Goal: Communication & Community: Answer question/provide support

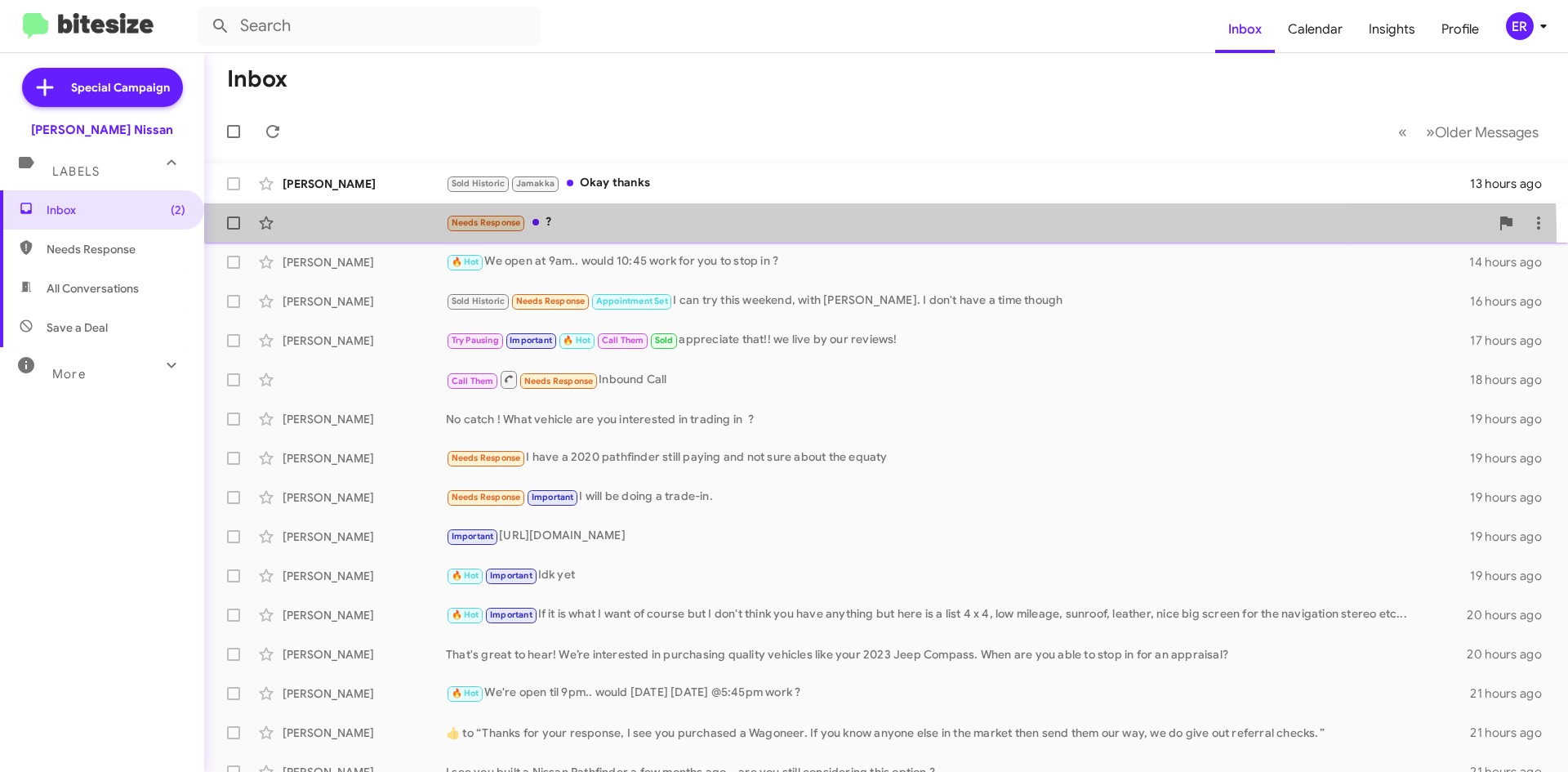
click at [726, 237] on div "Needs Response ? 15 hours ago" at bounding box center [886, 222] width 1338 height 32
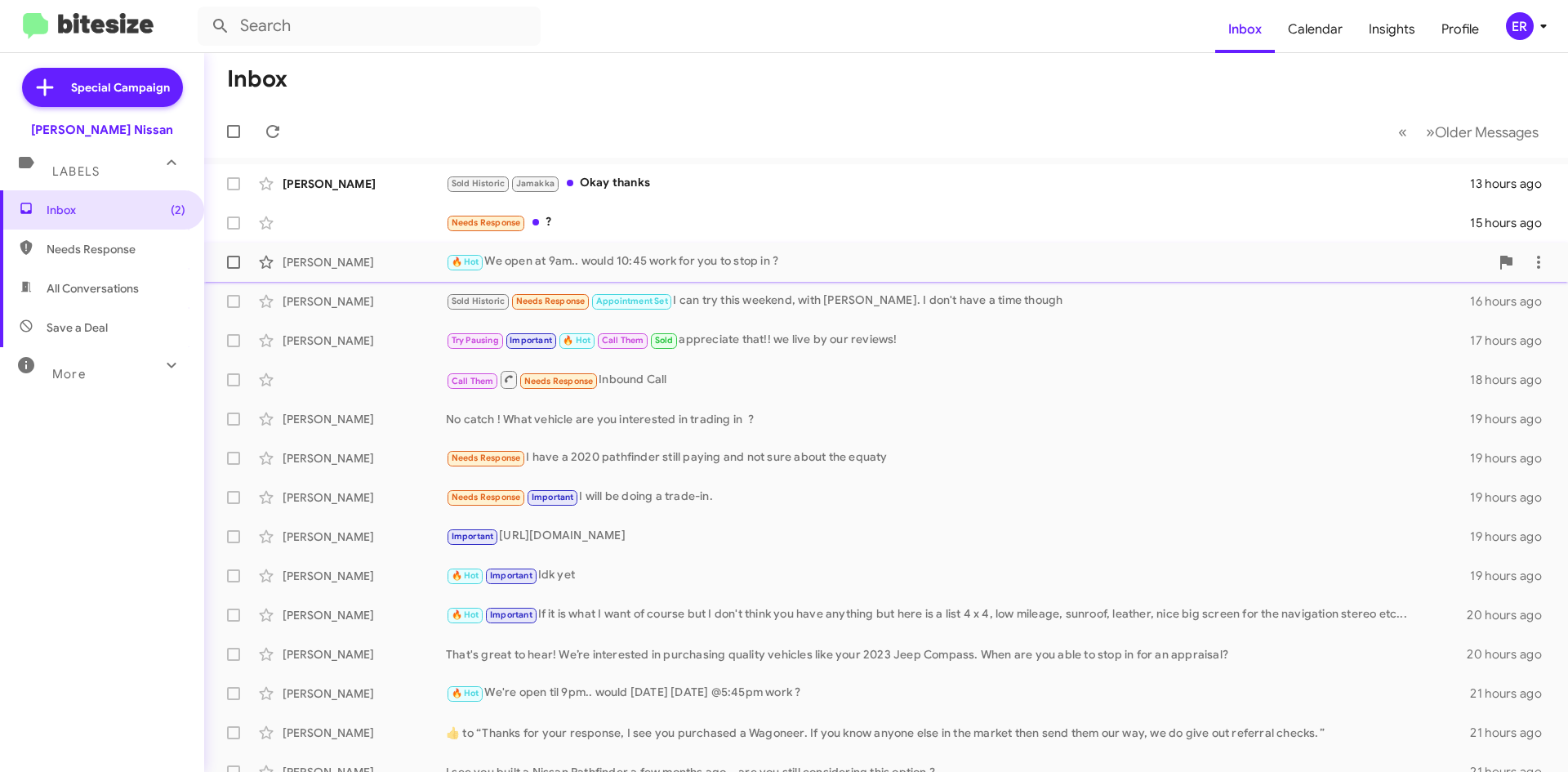
click at [693, 259] on div "🔥 Hot We open at 9am.. would 10:45 work for you to stop in ?" at bounding box center [967, 261] width 1044 height 19
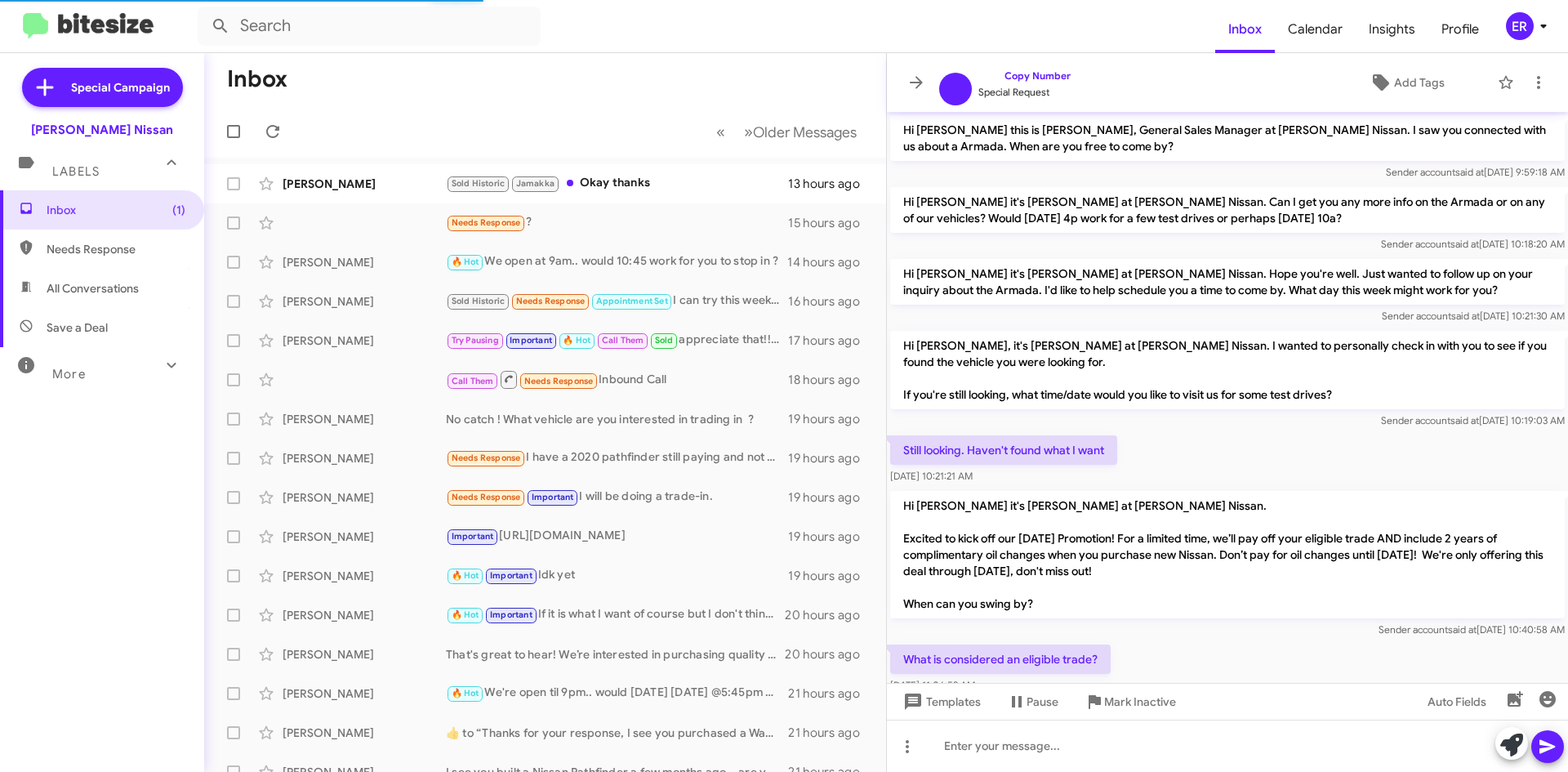
scroll to position [639, 0]
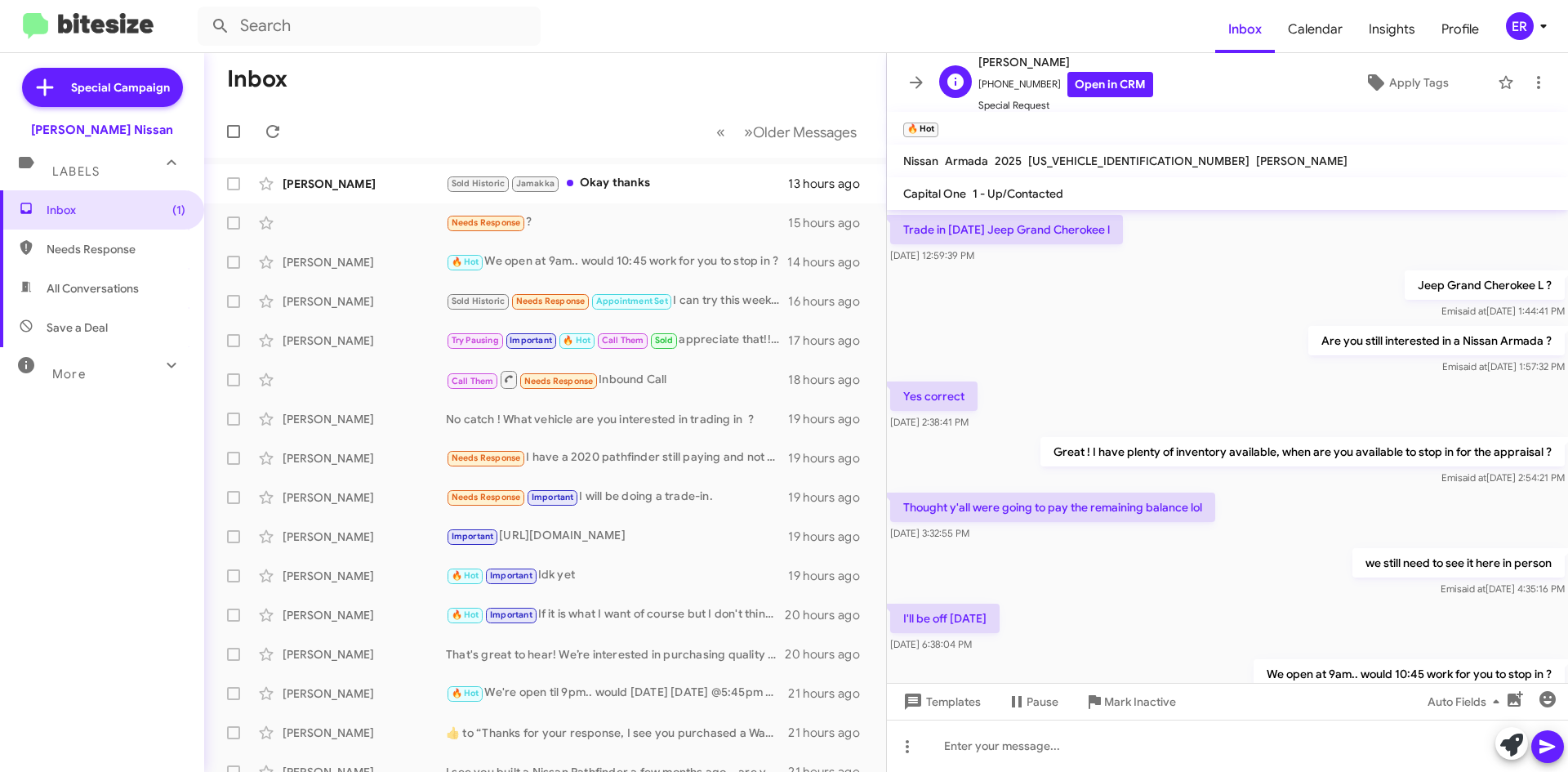
click at [1089, 66] on span "[PERSON_NAME]" at bounding box center [1065, 62] width 175 height 20
click at [1085, 73] on link "Open in CRM" at bounding box center [1110, 84] width 86 height 25
click at [1079, 96] on link "Open in CRM" at bounding box center [1110, 84] width 86 height 25
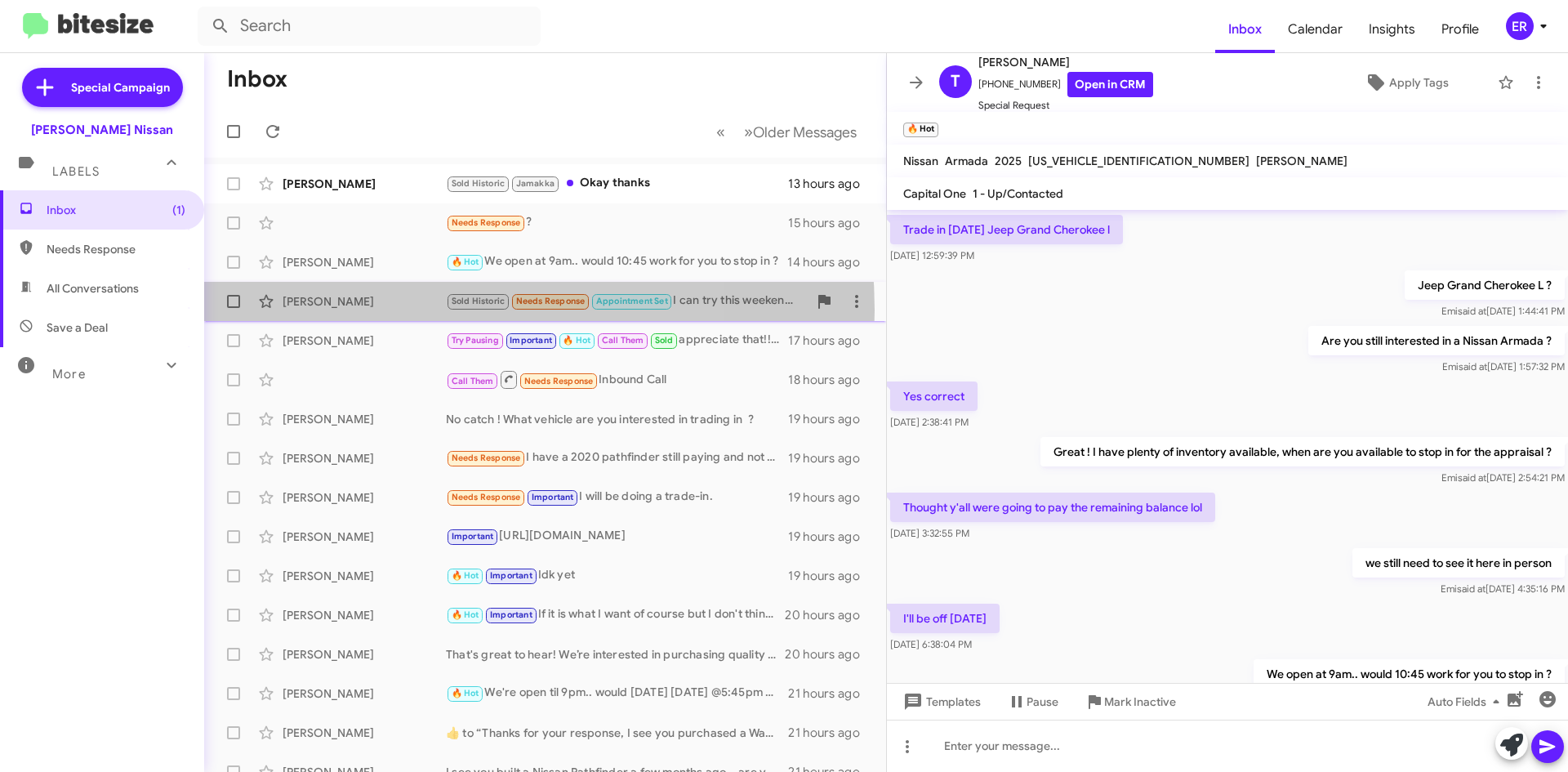
click at [383, 310] on div "Carly Comer Sold Historic Needs Response Appointment Set I can try this weekend…" at bounding box center [545, 300] width 655 height 32
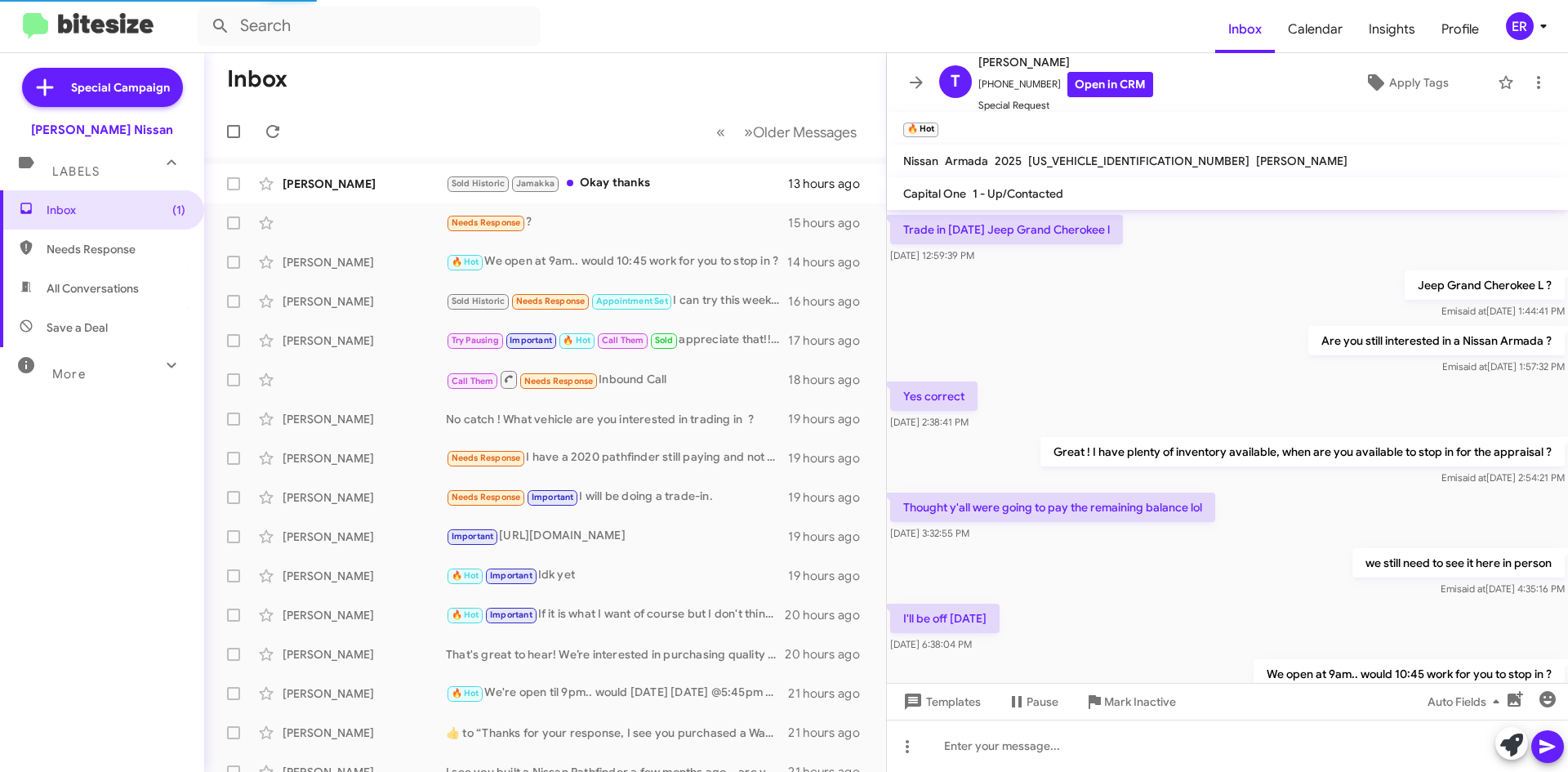
scroll to position [325, 0]
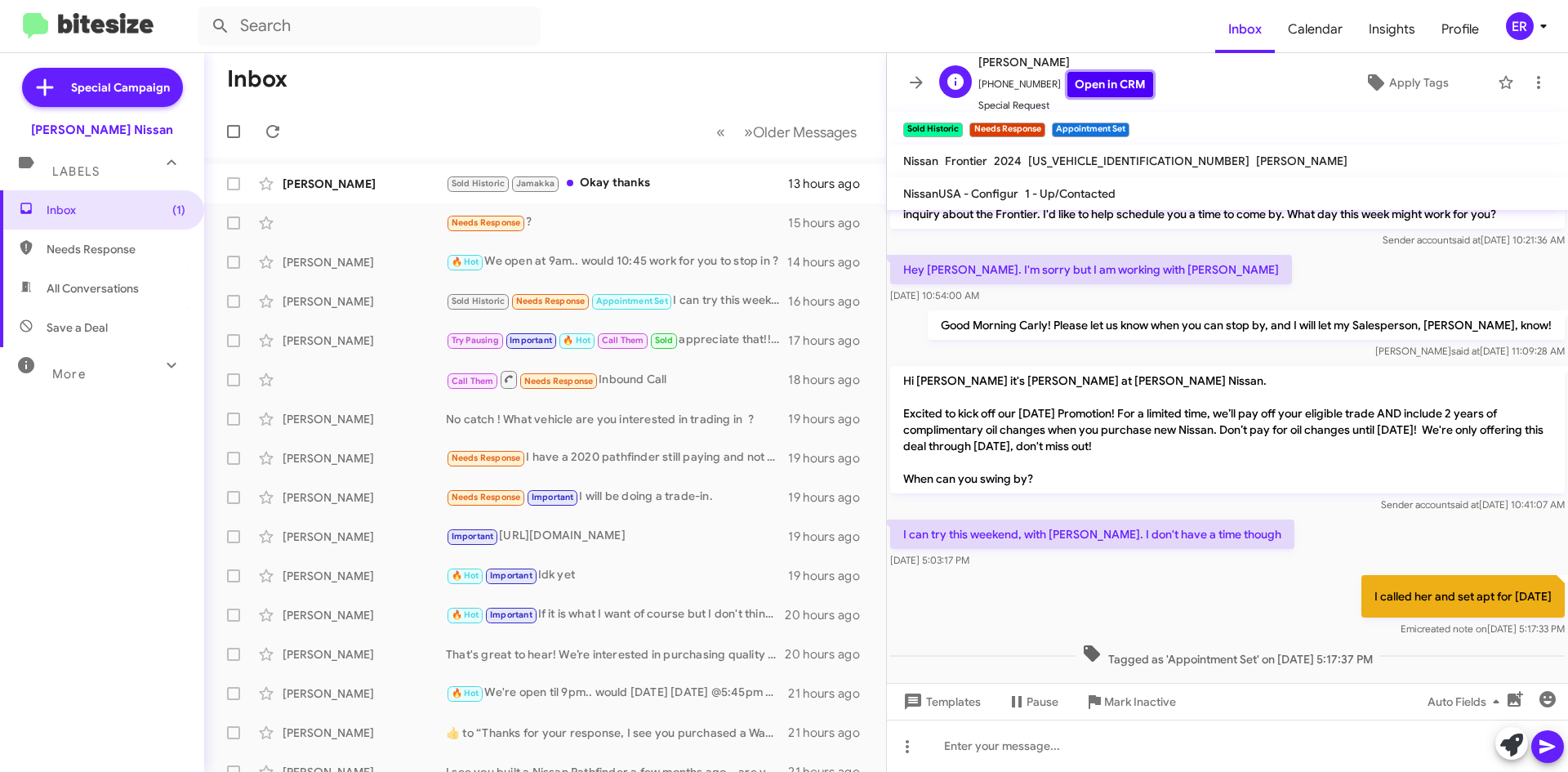
click at [1113, 87] on link "Open in CRM" at bounding box center [1110, 84] width 86 height 25
click at [351, 308] on div "[PERSON_NAME]" at bounding box center [364, 301] width 163 height 17
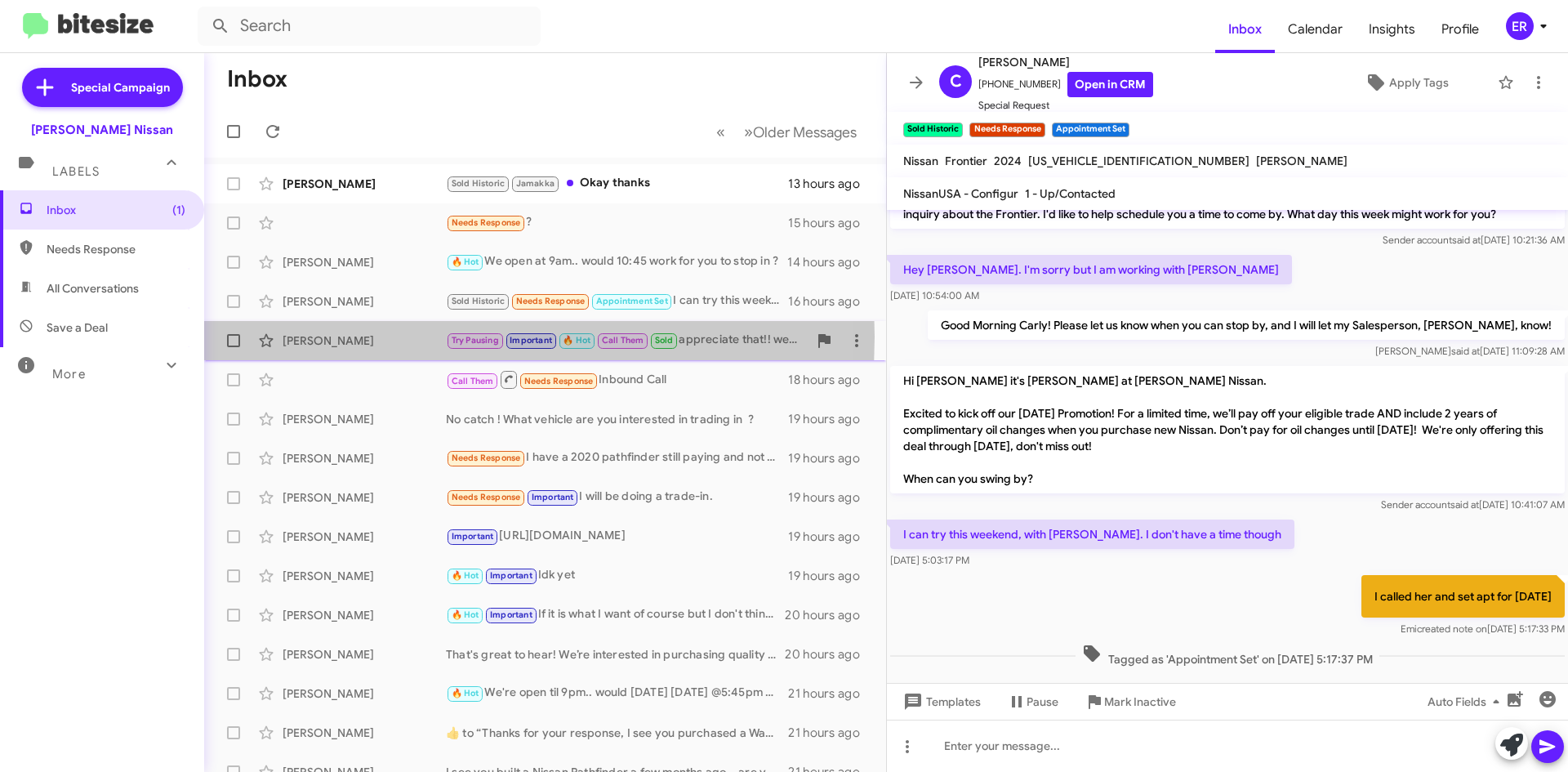
click at [344, 337] on div "[PERSON_NAME]" at bounding box center [364, 341] width 163 height 17
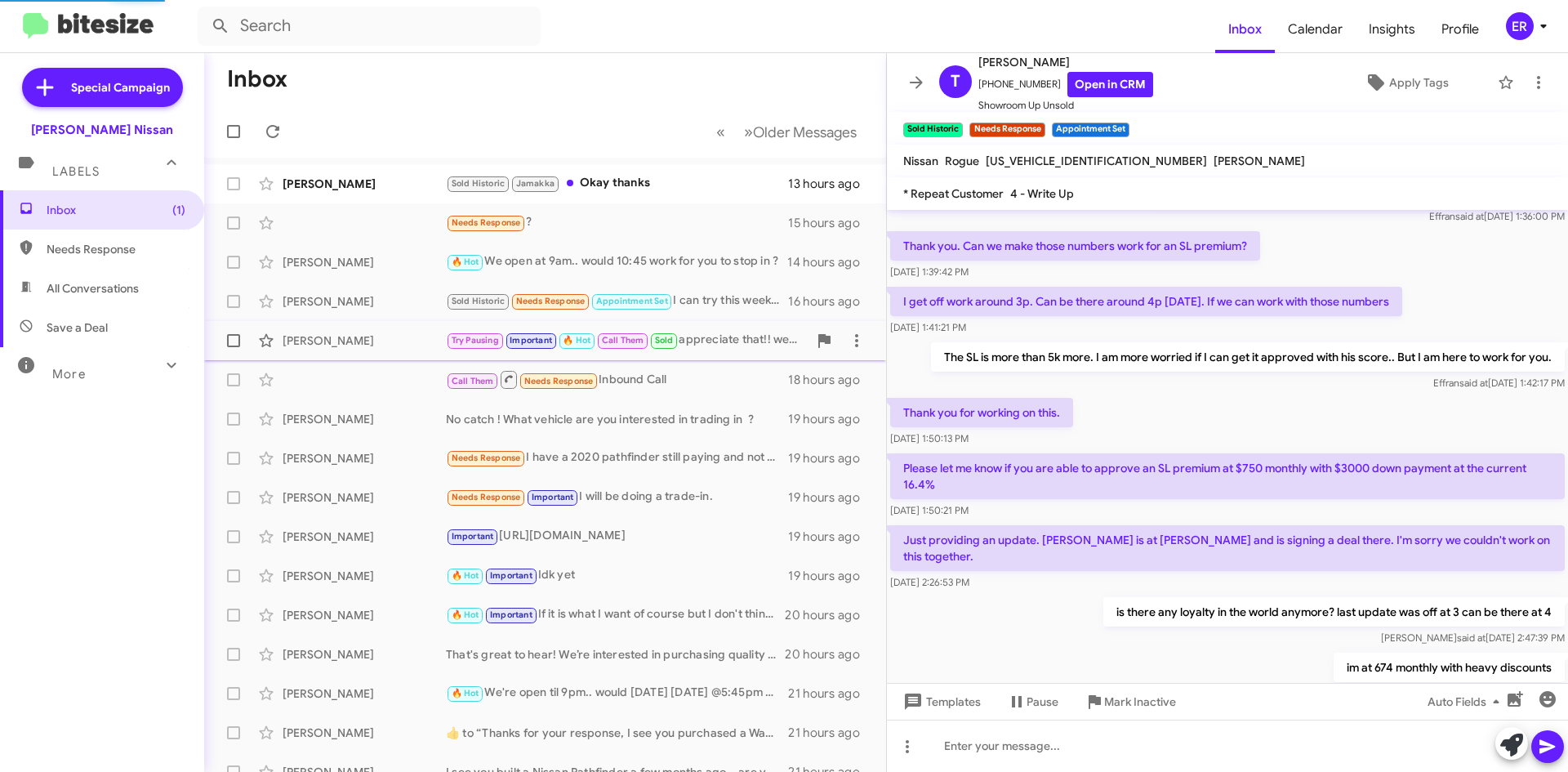
scroll to position [822, 0]
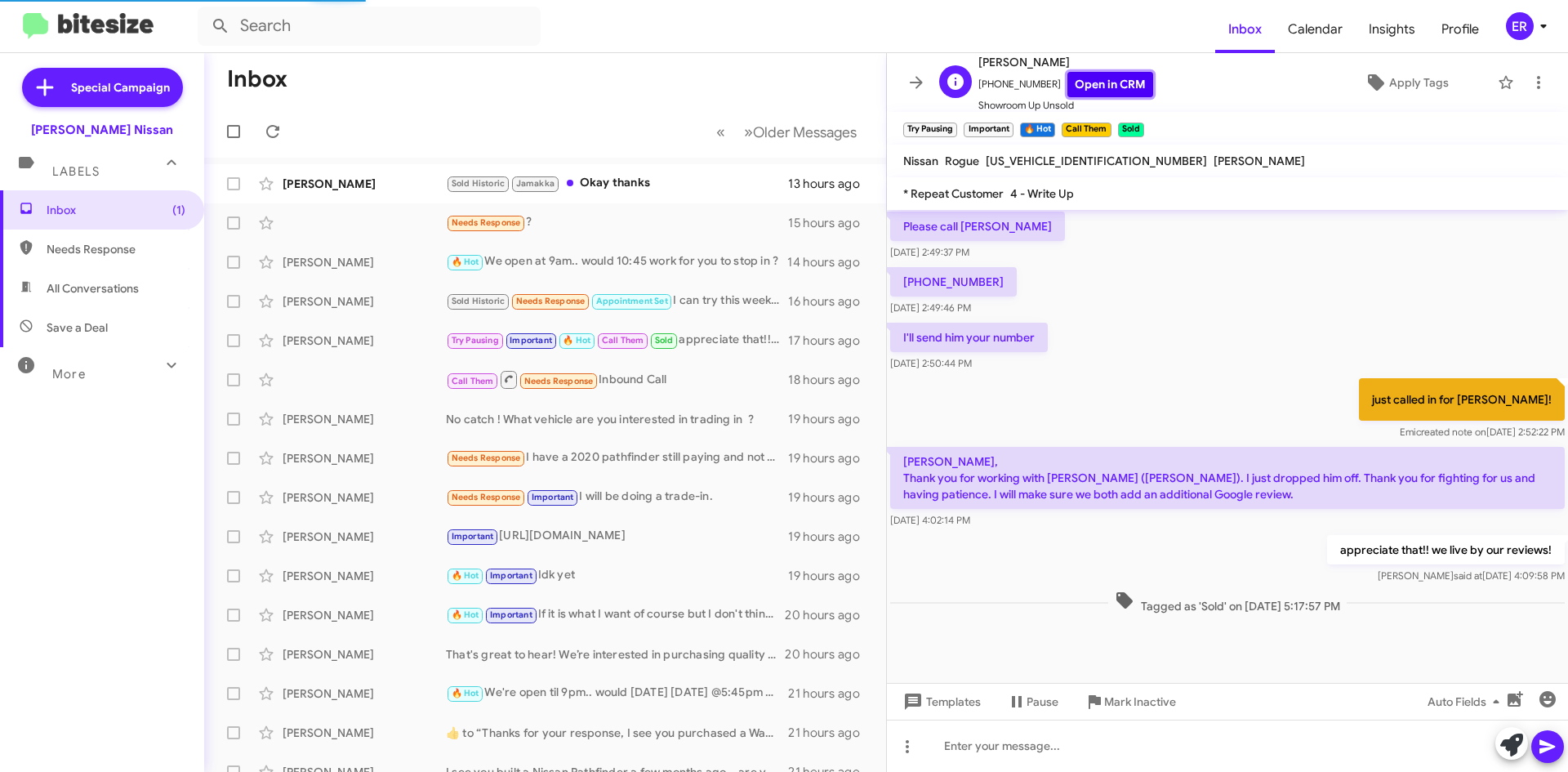
click at [1107, 83] on link "Open in CRM" at bounding box center [1110, 84] width 86 height 25
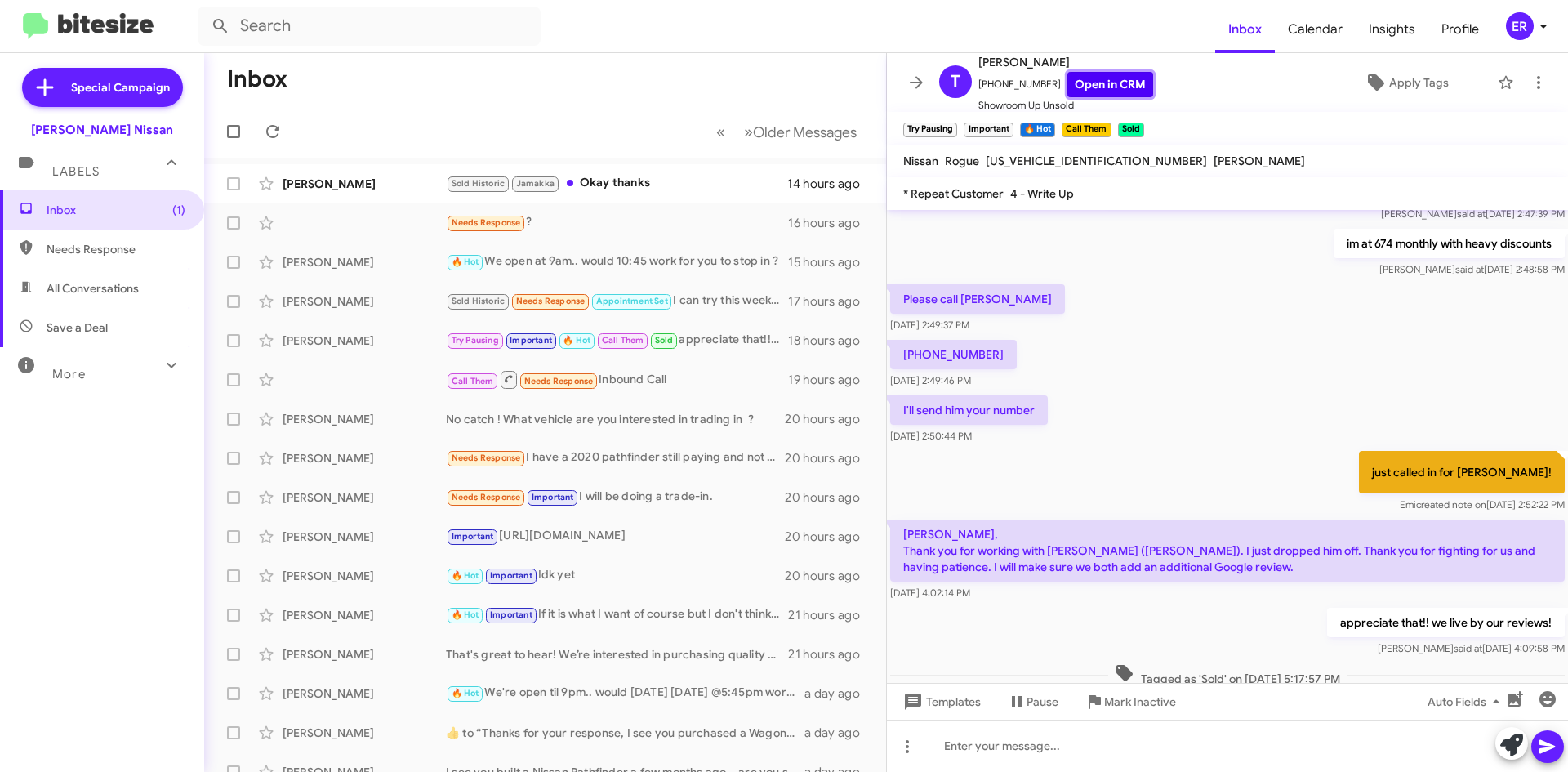
scroll to position [1566, 0]
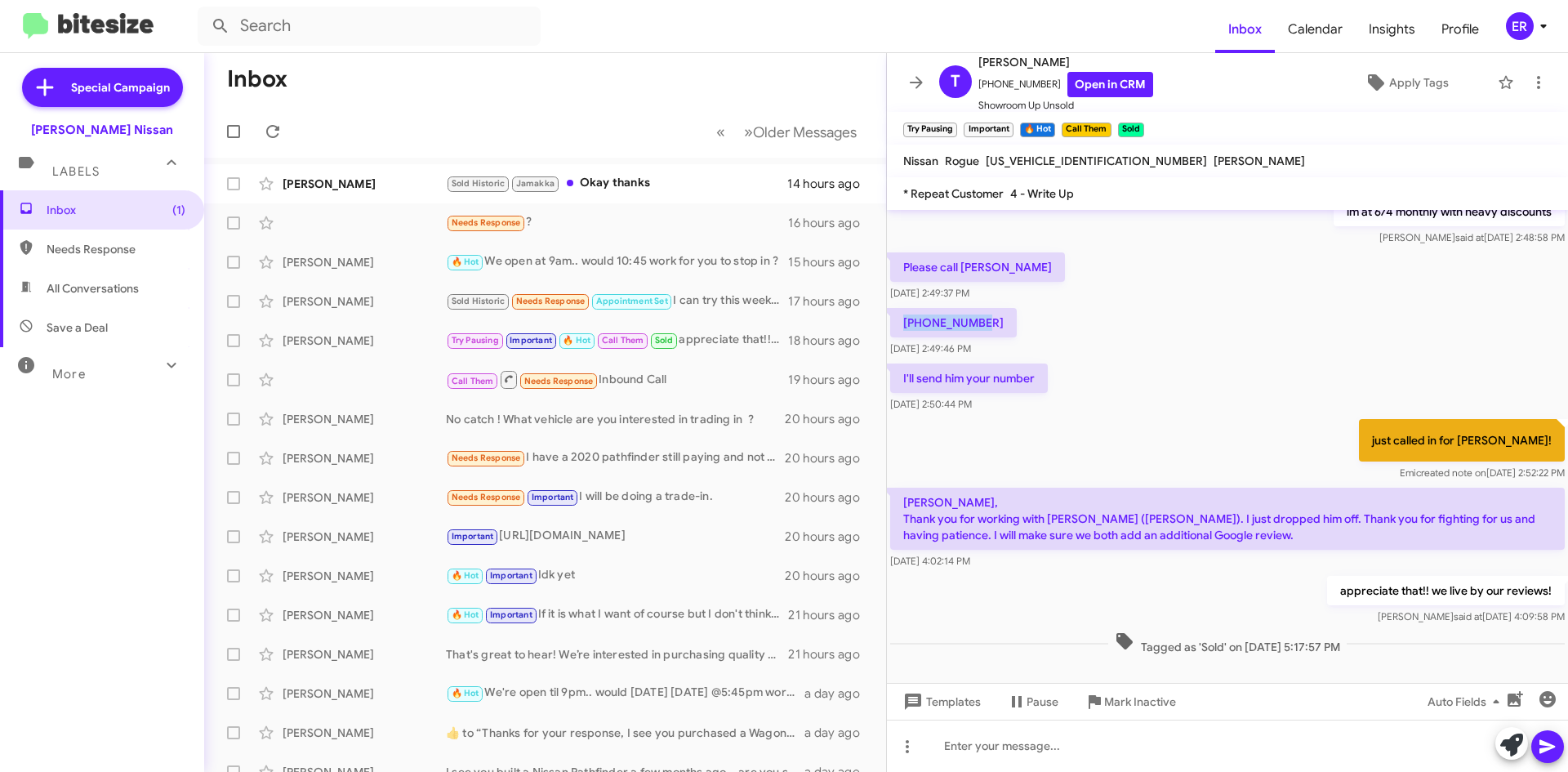
drag, startPoint x: 995, startPoint y: 309, endPoint x: 903, endPoint y: 315, distance: 92.2
click at [903, 315] on p "760-207-6760" at bounding box center [953, 323] width 126 height 29
copy p "760-207-6760"
click at [344, 329] on div "Tracy Azike Try Pausing Important 🔥 Hot Call Them Sold appreciate that!! we liv…" at bounding box center [545, 340] width 655 height 32
click at [903, 760] on button at bounding box center [907, 746] width 32 height 32
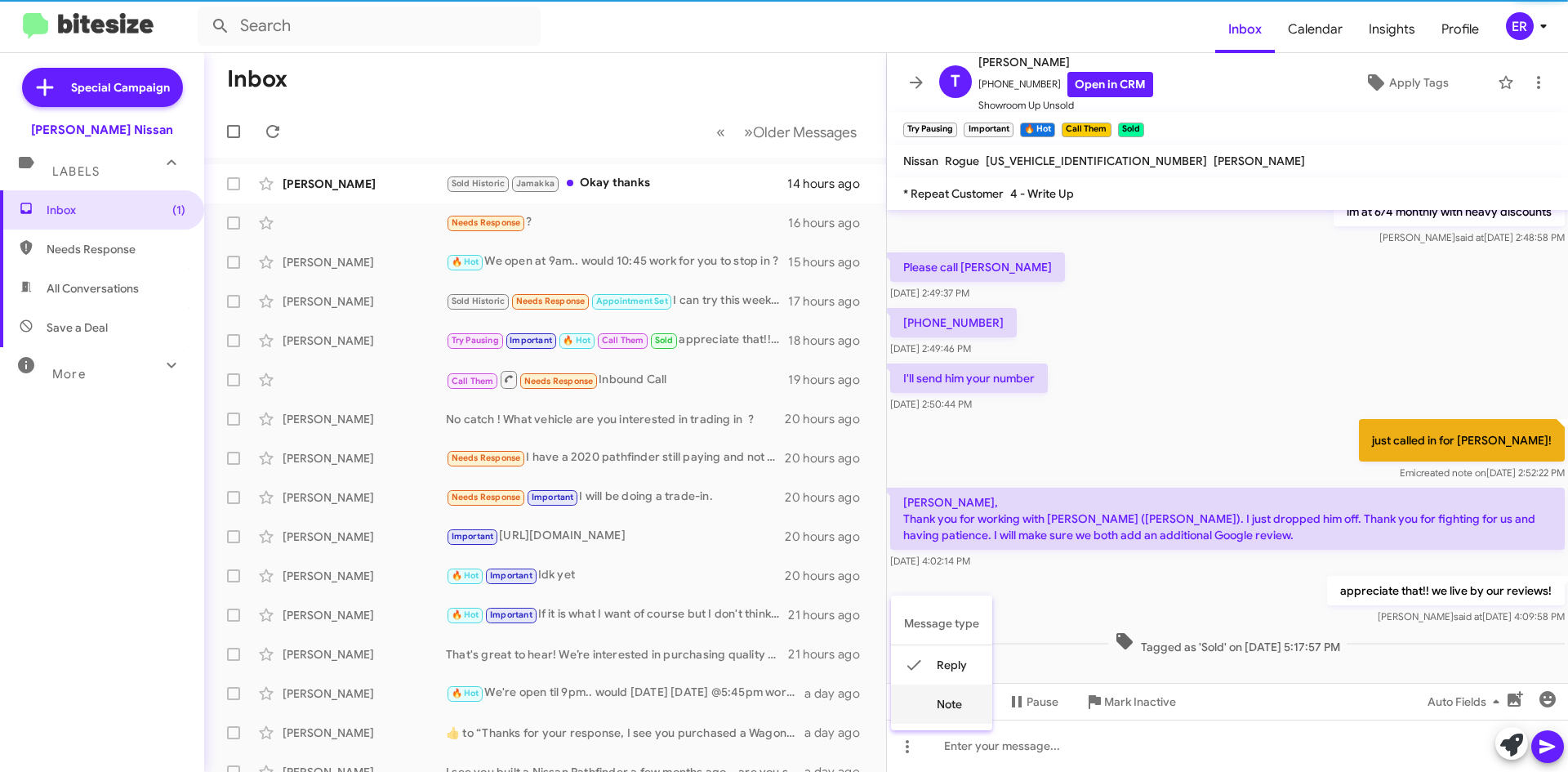
click at [963, 696] on button "note" at bounding box center [942, 704] width 102 height 39
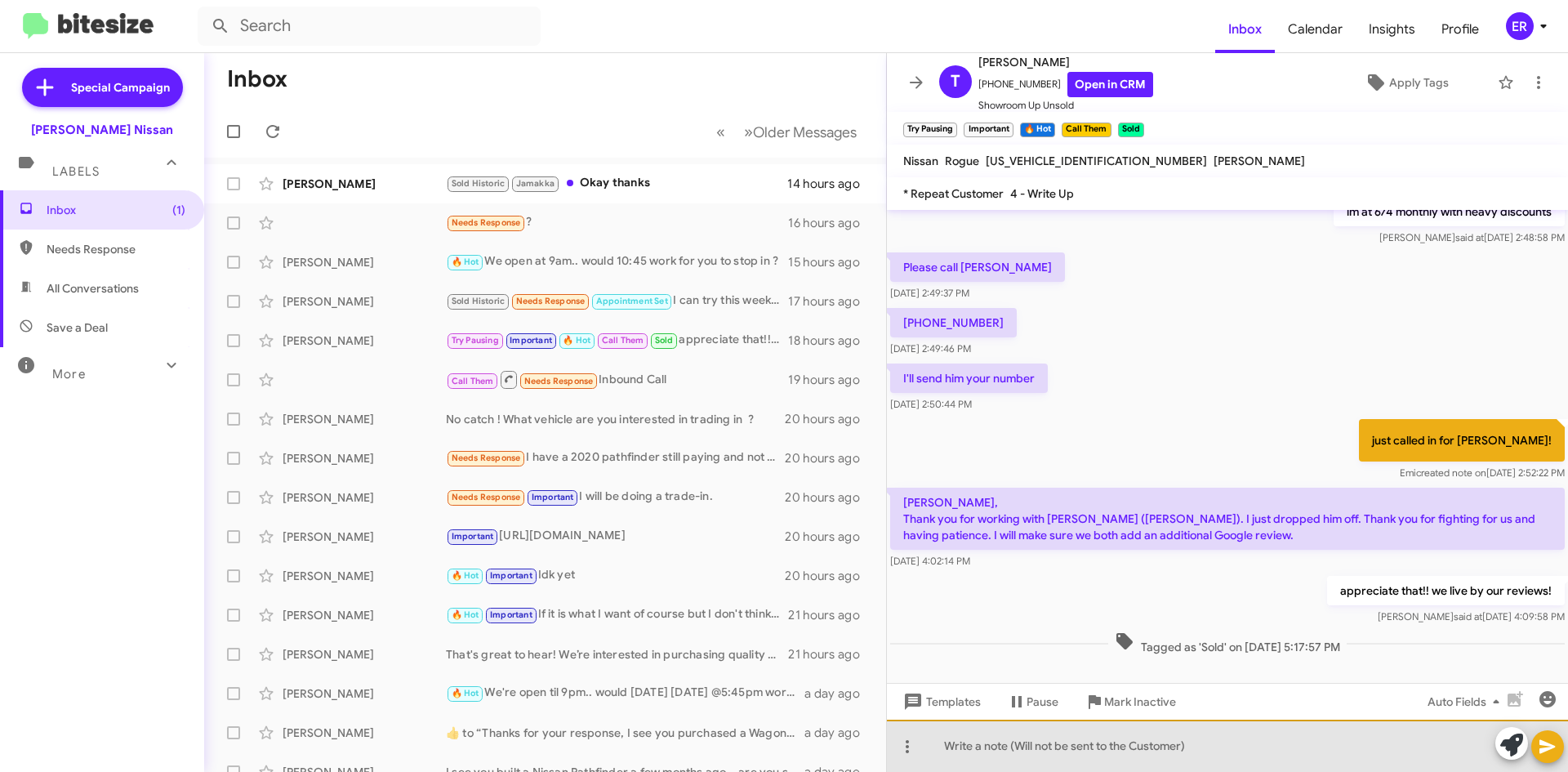
click at [979, 745] on div at bounding box center [1228, 746] width 681 height 52
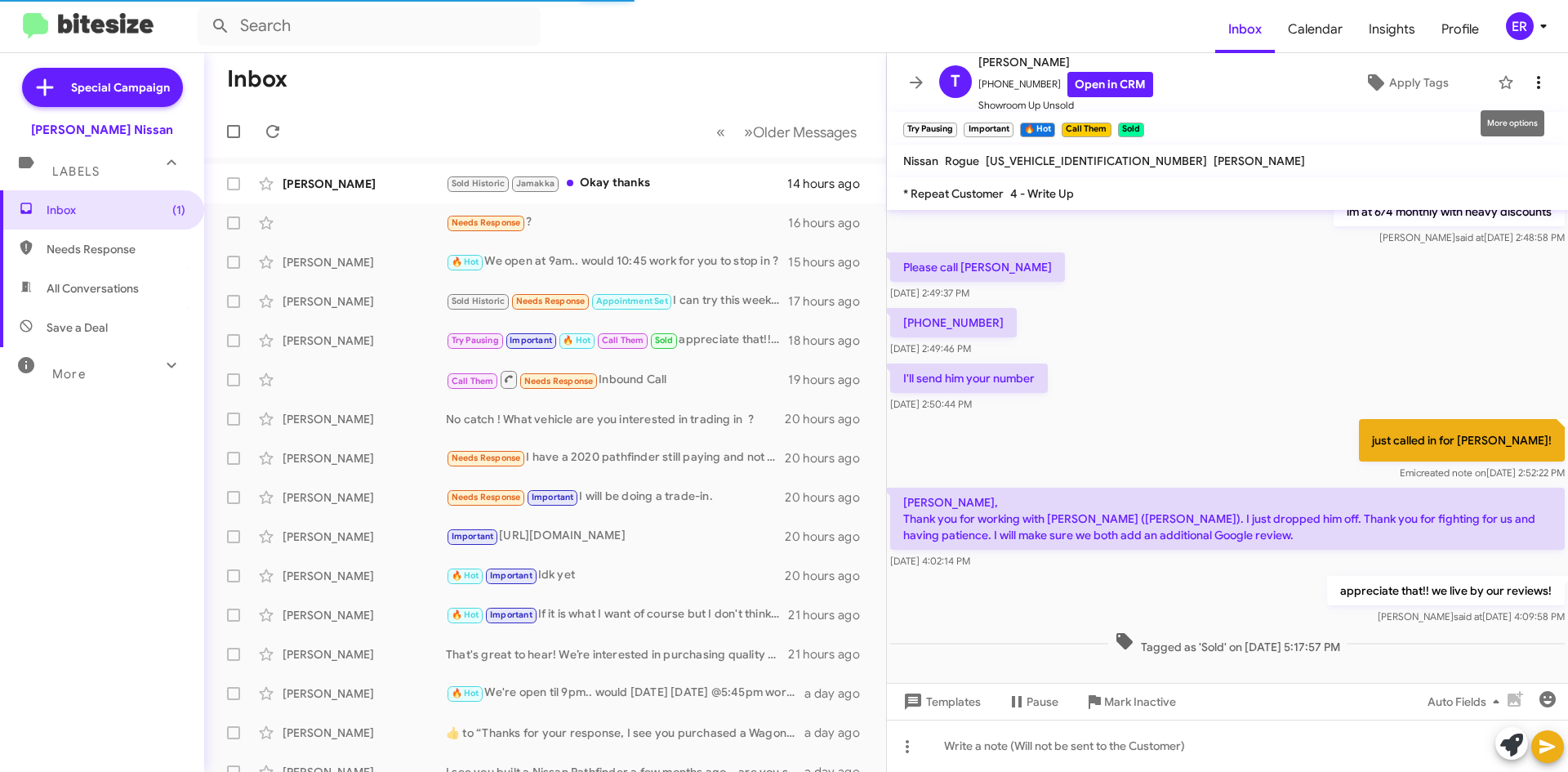
click at [1529, 75] on icon at bounding box center [1539, 82] width 20 height 20
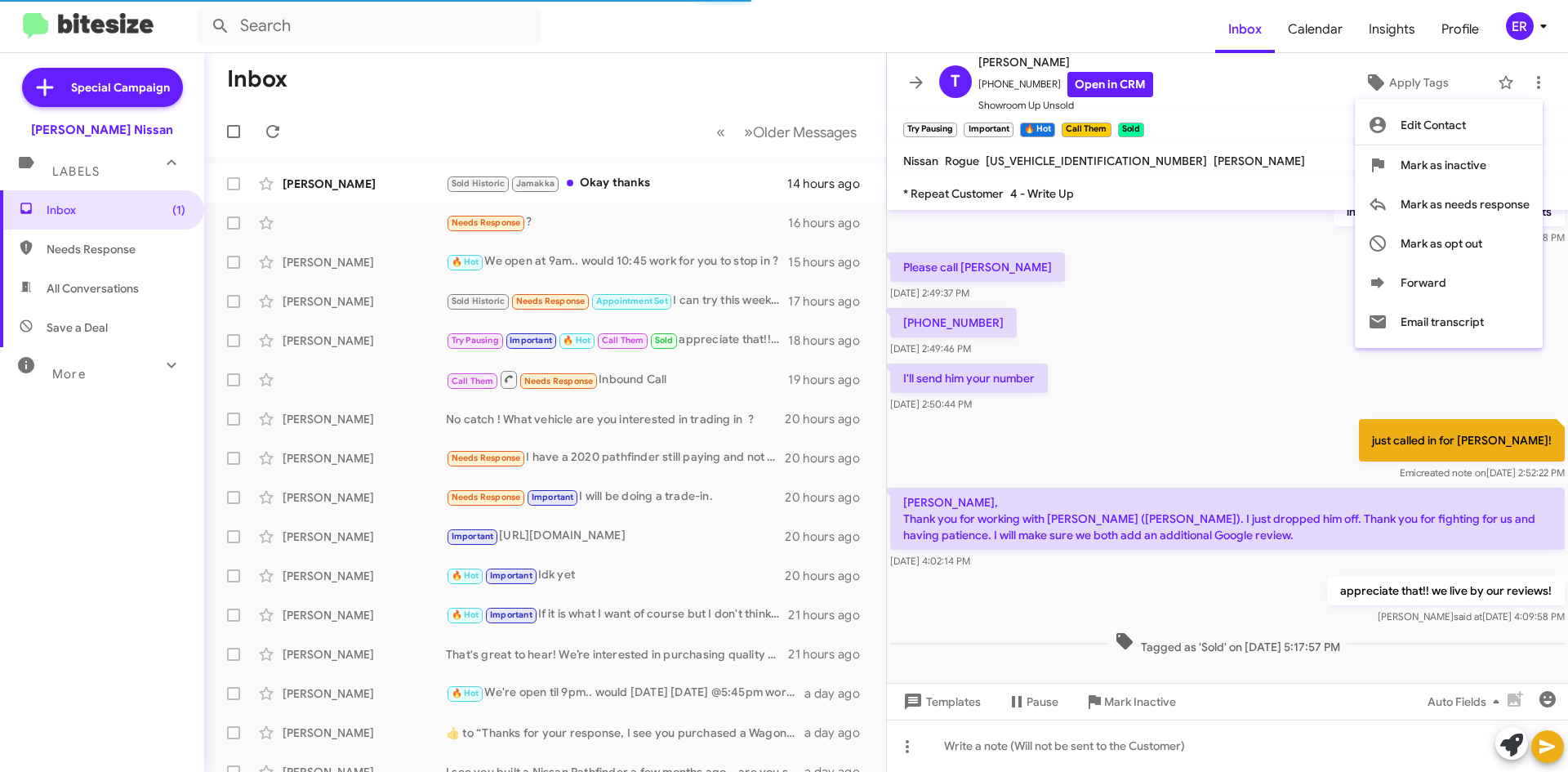
click at [1224, 101] on div at bounding box center [784, 386] width 1568 height 772
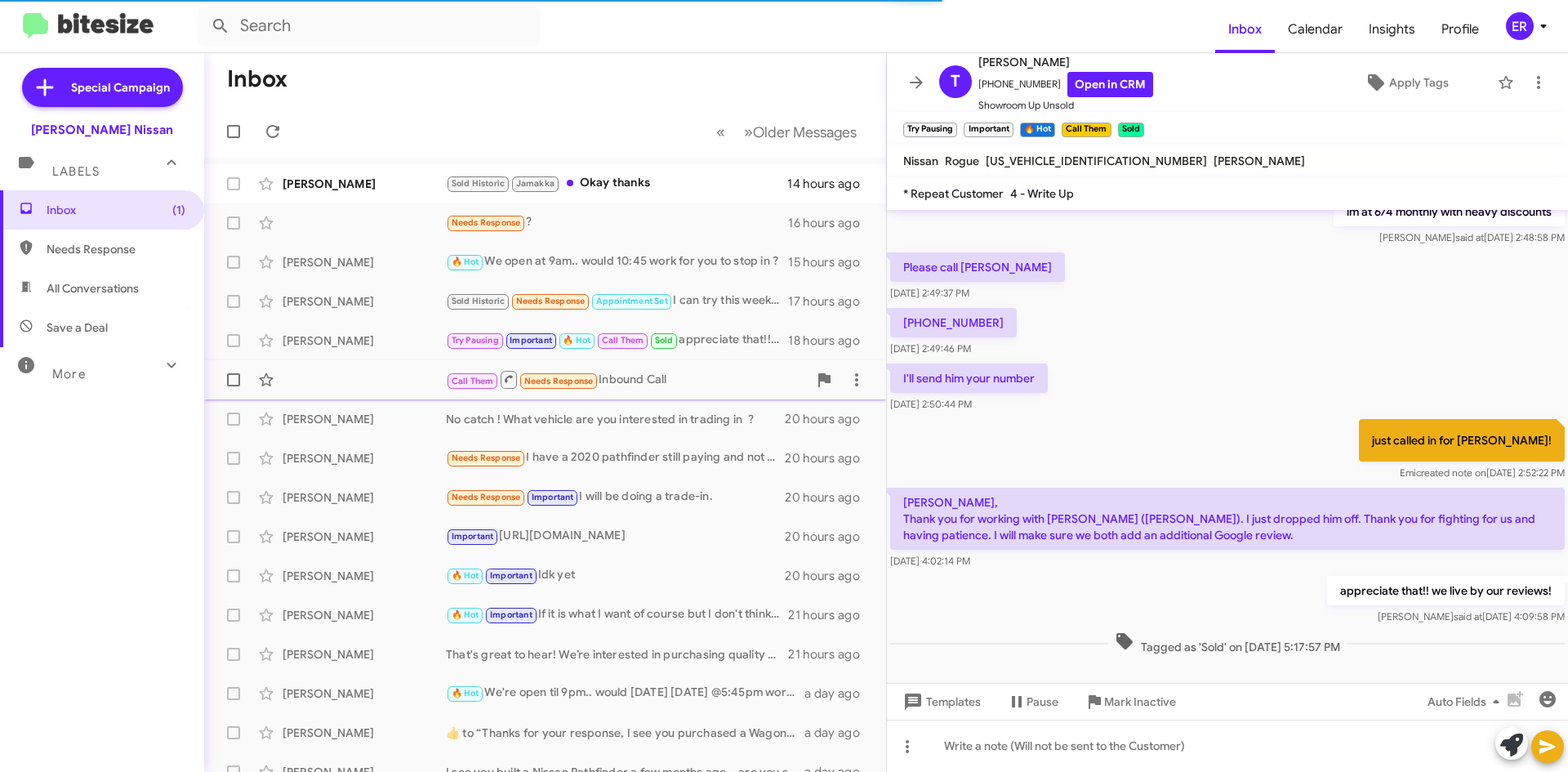
click at [344, 395] on div "Call Them Needs Response Inbound Call 19 hours ago" at bounding box center [545, 380] width 655 height 32
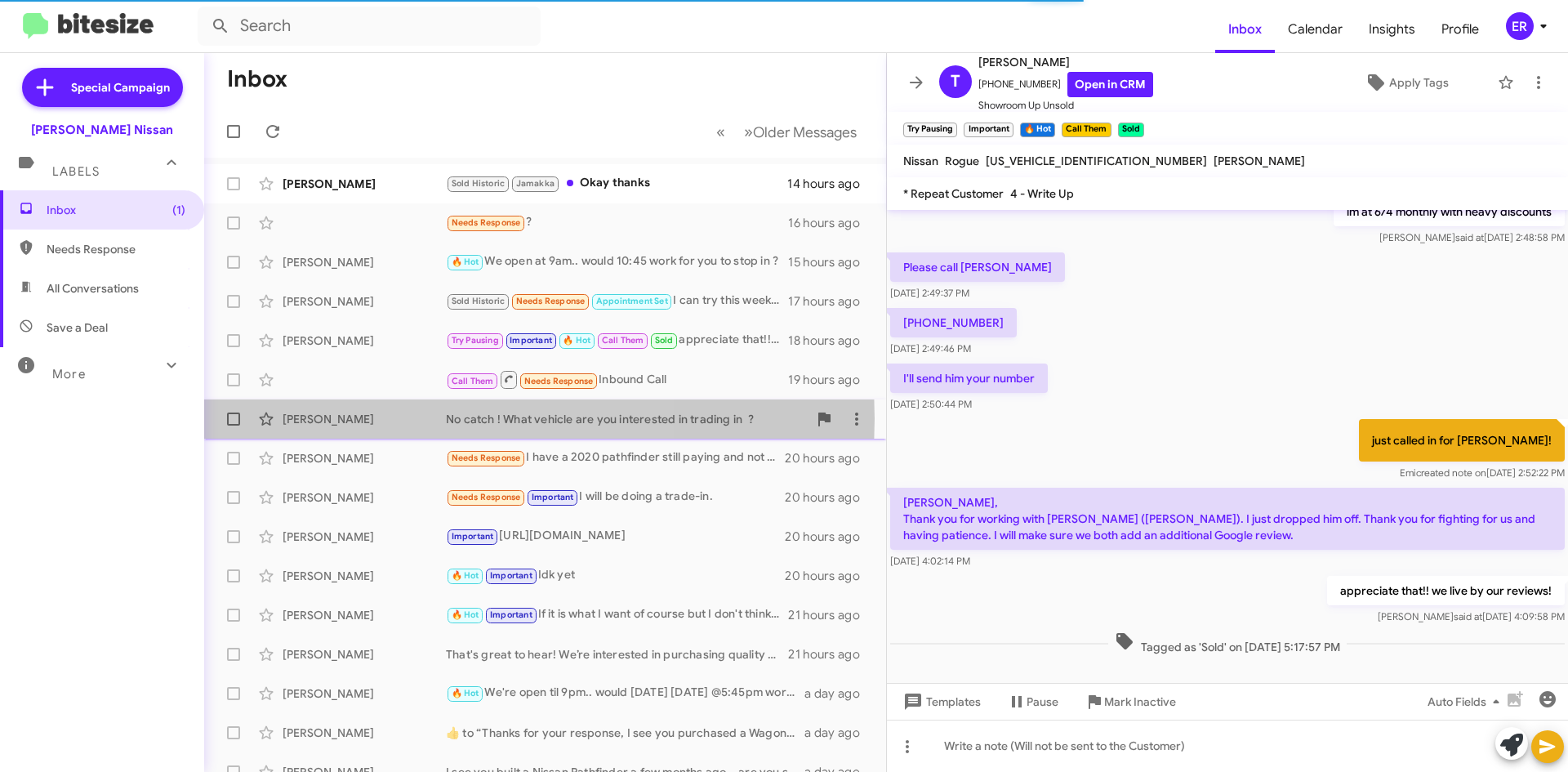
click at [359, 419] on div "[PERSON_NAME]" at bounding box center [364, 419] width 163 height 17
click at [641, 420] on div "No catch ! What vehicle are you interested in trading in ?" at bounding box center [627, 419] width 362 height 17
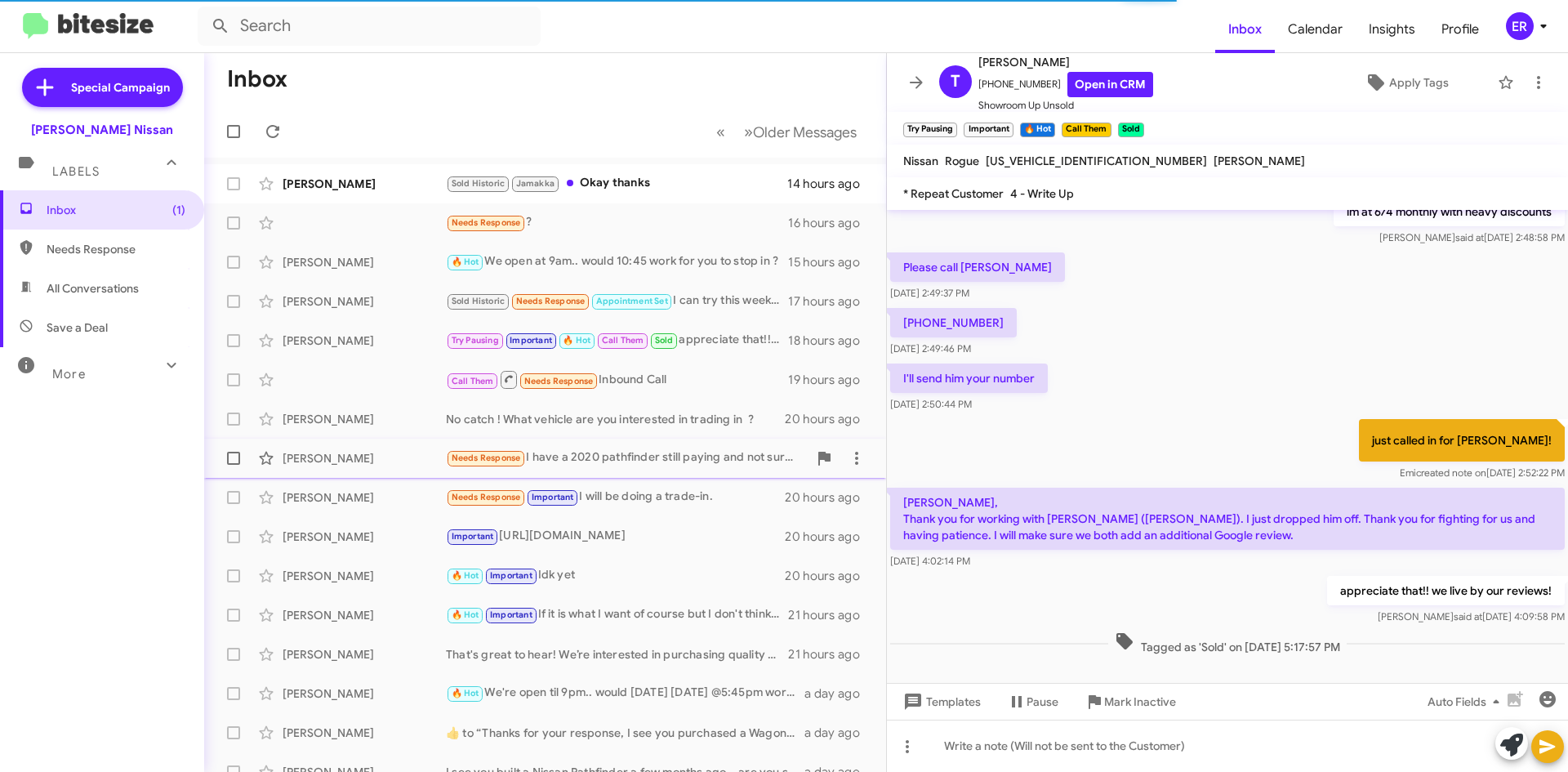
click at [629, 452] on div "Needs Response I have a 2020 pathfinder still paying and not sure about the equ…" at bounding box center [627, 457] width 362 height 19
click at [626, 428] on div "[PERSON_NAME] No catch ! What vehicle are you interested in trading in ? 20 hou…" at bounding box center [545, 419] width 655 height 32
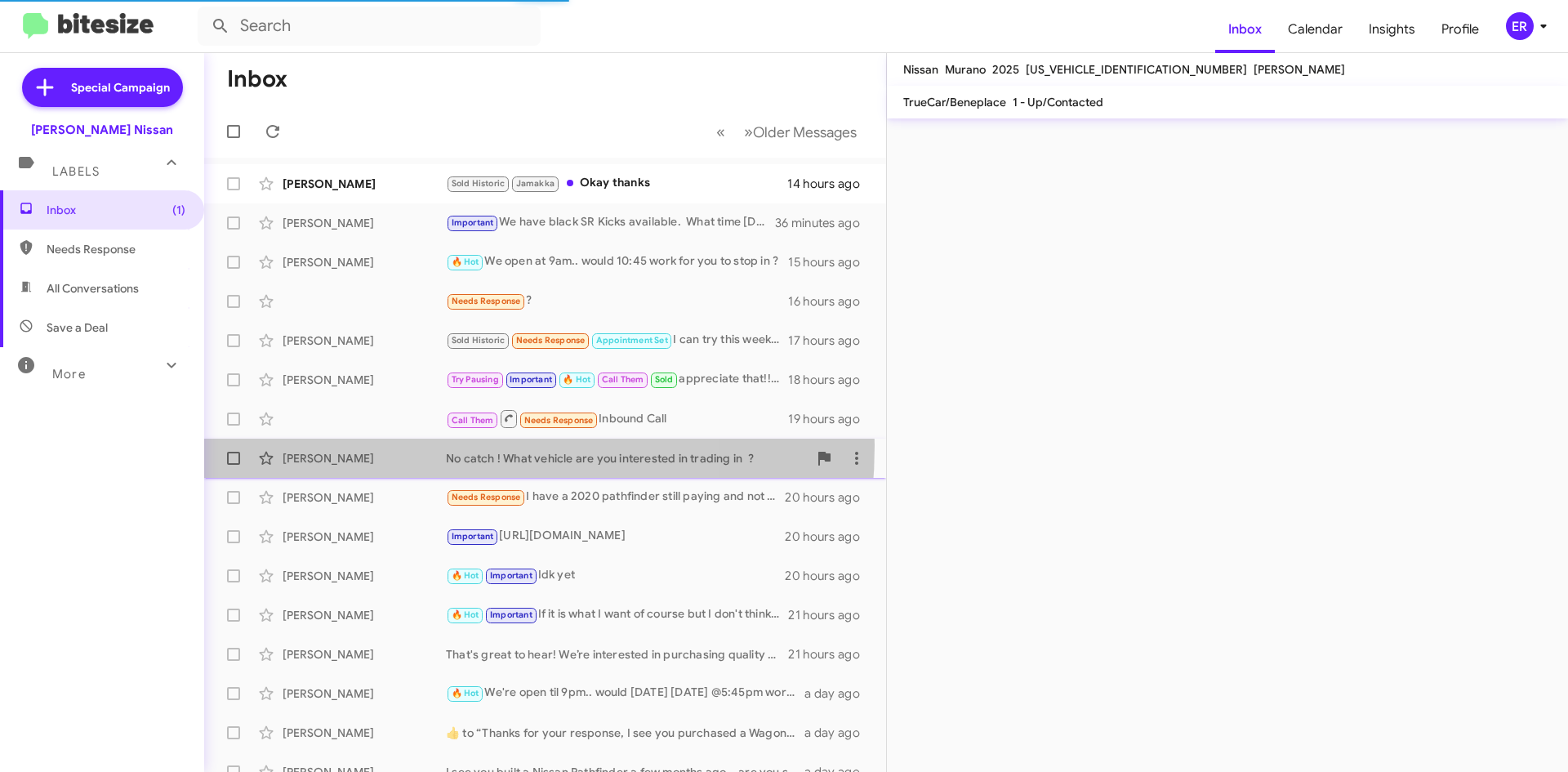
click at [381, 445] on div "[PERSON_NAME] No catch ! What vehicle are you interested in trading in ? 20 hou…" at bounding box center [545, 458] width 655 height 32
click at [394, 463] on div "[PERSON_NAME]" at bounding box center [364, 458] width 163 height 17
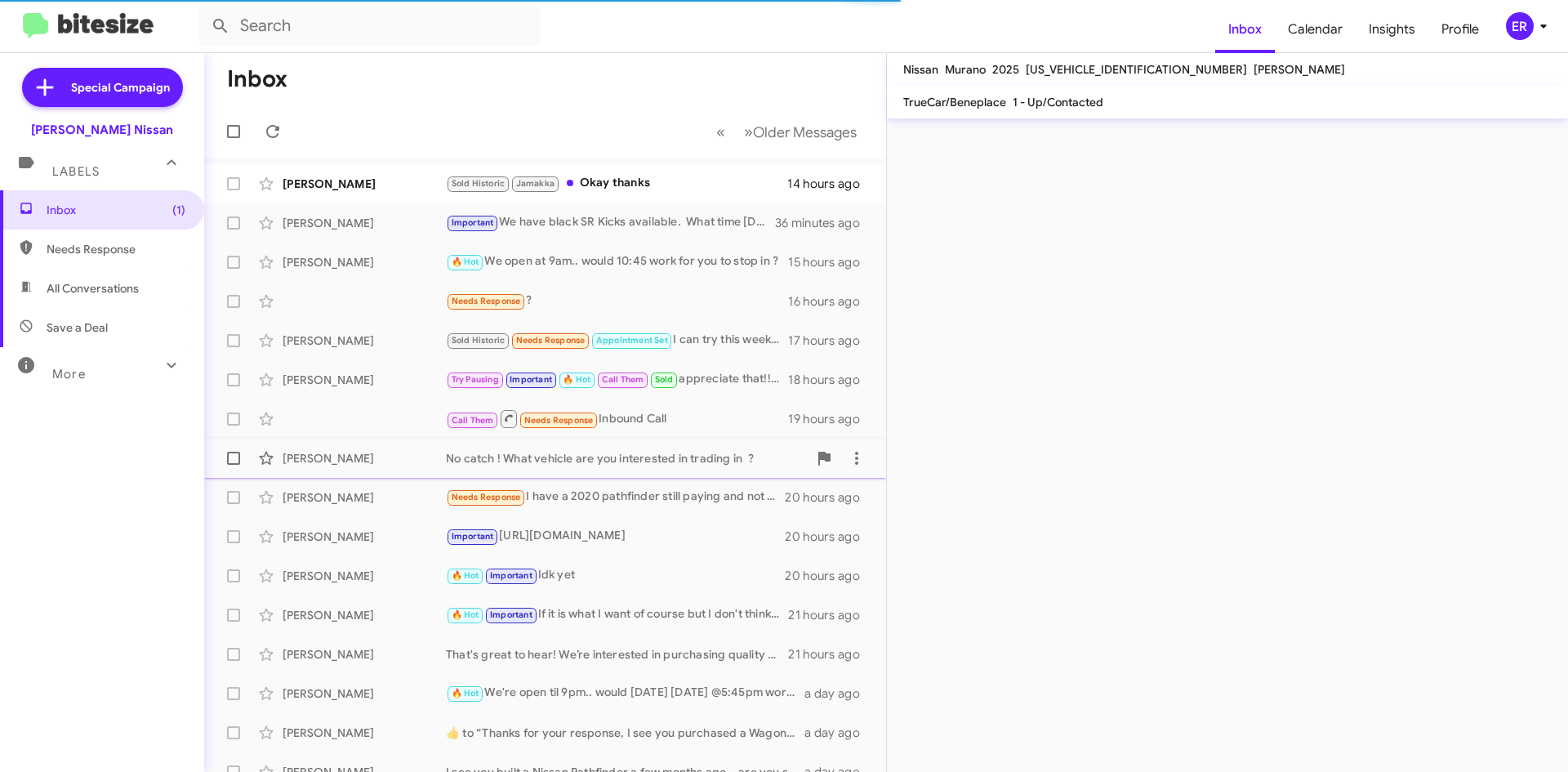
click at [611, 462] on div "No catch ! What vehicle are you interested in trading in ?" at bounding box center [627, 458] width 362 height 17
